Goal: Information Seeking & Learning: Learn about a topic

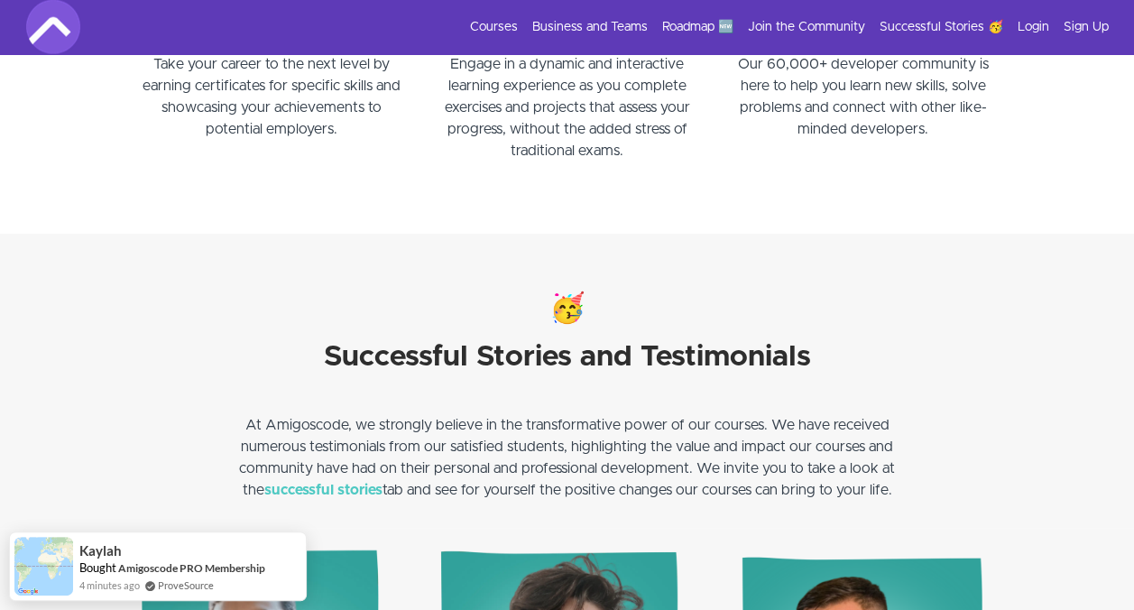
scroll to position [2214, 0]
click at [704, 27] on link "Roadmap 🆕" at bounding box center [697, 27] width 71 height 18
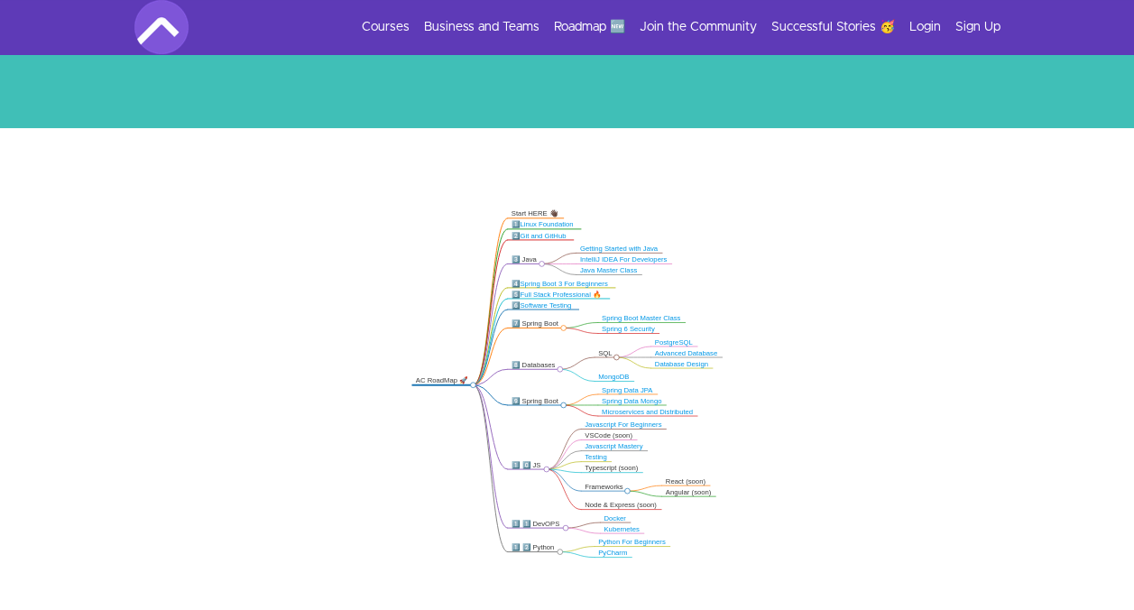
scroll to position [246, 0]
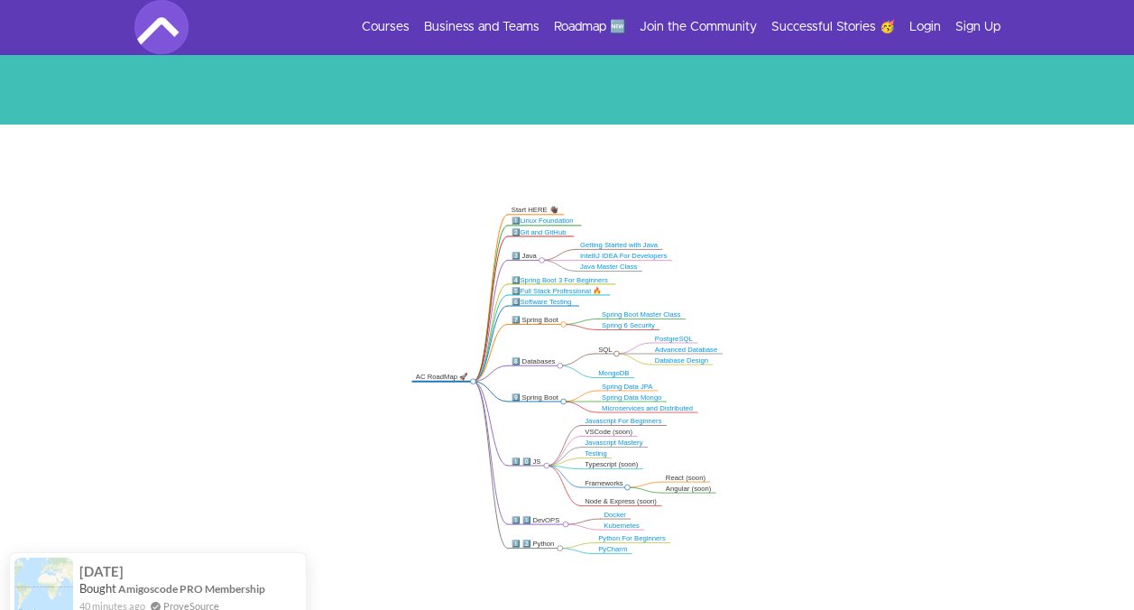
click at [531, 394] on div "9️⃣ Spring Boot" at bounding box center [535, 396] width 49 height 9
click at [562, 305] on div "6️⃣ Software Testing" at bounding box center [542, 301] width 63 height 9
click at [550, 301] on link "Software Testing" at bounding box center [545, 301] width 51 height 7
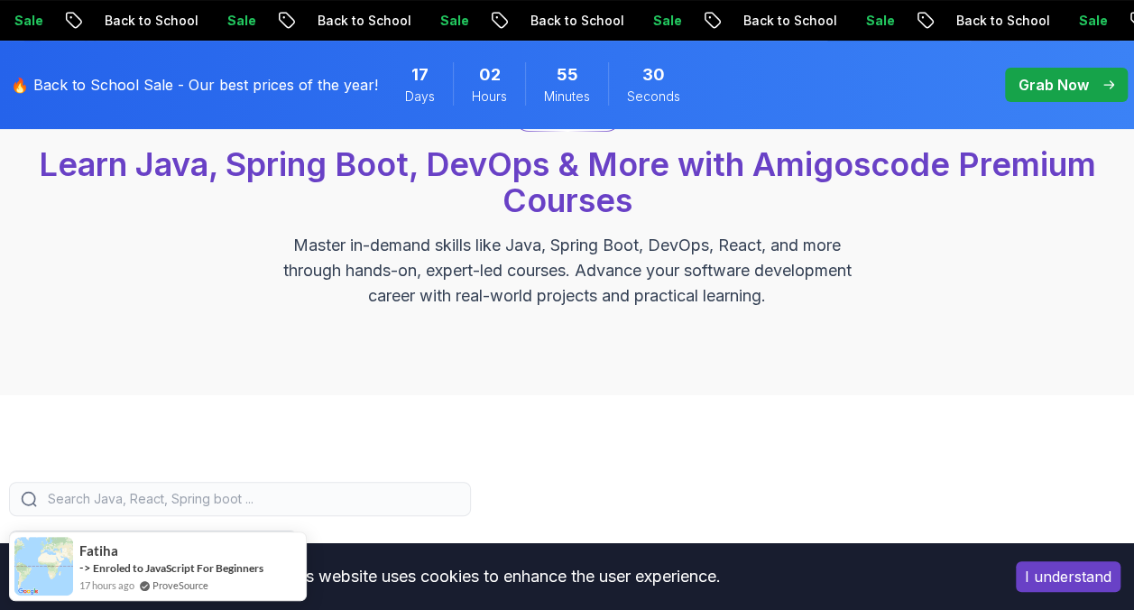
scroll to position [177, 0]
click at [1034, 578] on button "I understand" at bounding box center [1068, 576] width 105 height 31
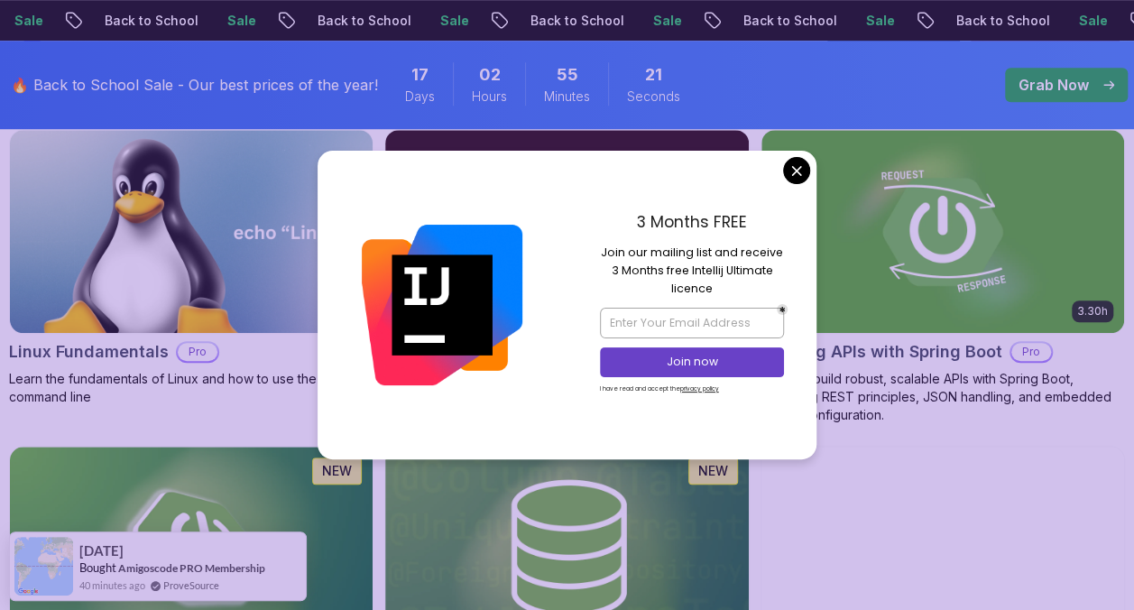
scroll to position [632, 0]
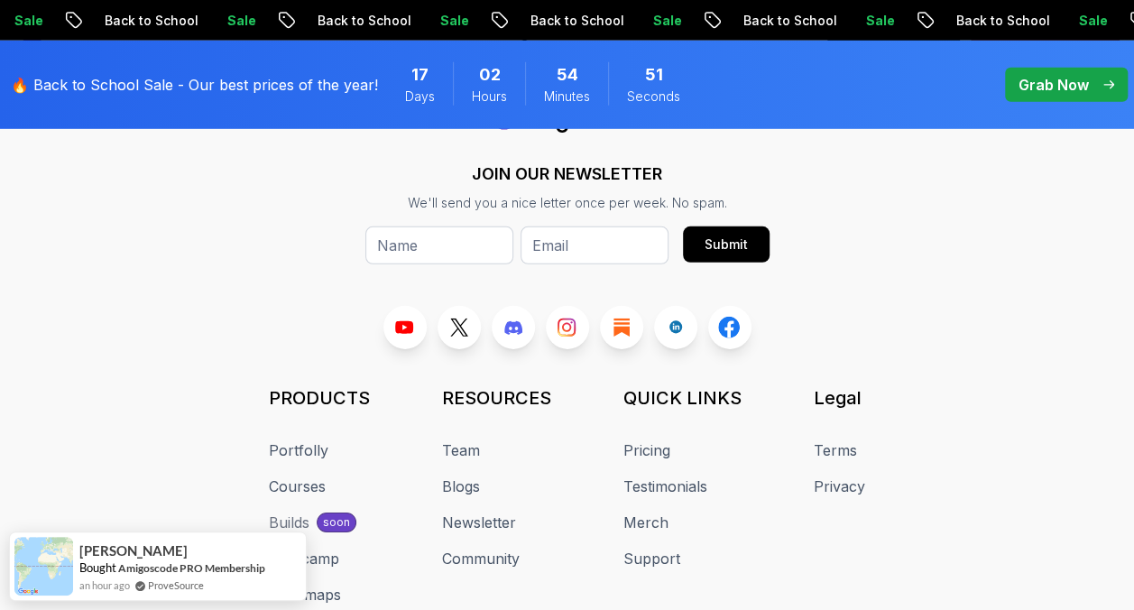
scroll to position [6074, 0]
